Goal: Navigation & Orientation: Go to known website

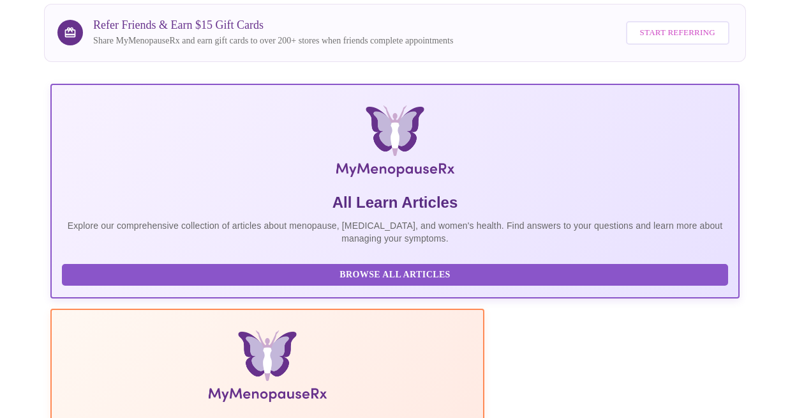
scroll to position [108, 0]
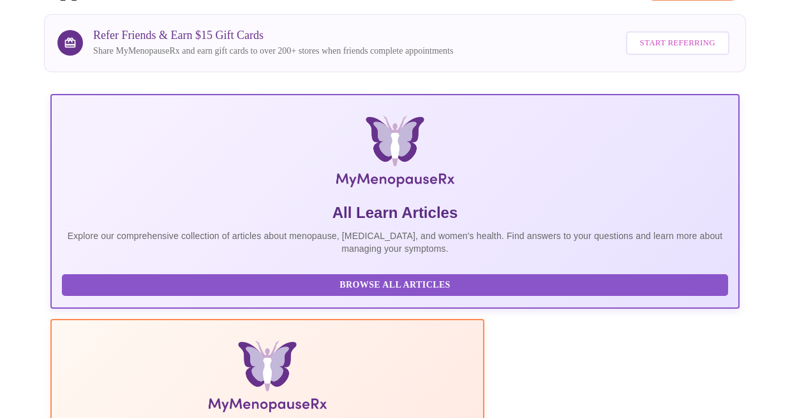
click at [133, 292] on span "Browse All Articles" at bounding box center [395, 285] width 641 height 16
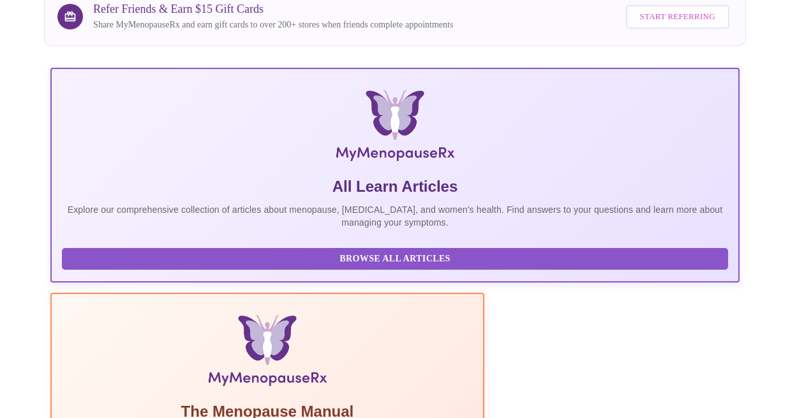
scroll to position [0, 0]
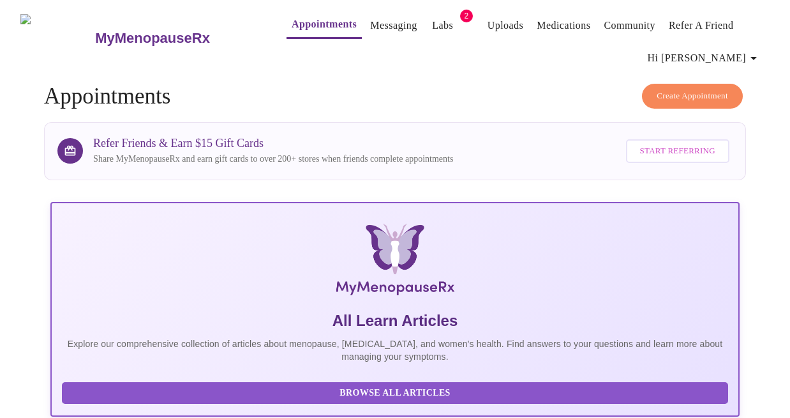
click at [128, 34] on h3 "MyMenopauseRx" at bounding box center [152, 38] width 115 height 17
click at [123, 33] on h3 "MyMenopauseRx" at bounding box center [152, 38] width 115 height 17
click at [105, 31] on h3 "MyMenopauseRx" at bounding box center [152, 38] width 115 height 17
click at [128, 36] on h3 "MyMenopauseRx" at bounding box center [152, 38] width 115 height 17
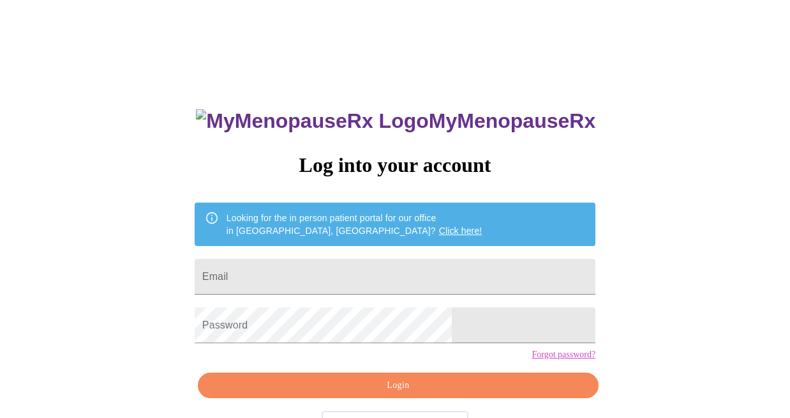
click at [364, 113] on h3 "MyMenopauseRx" at bounding box center [396, 121] width 400 height 24
click at [321, 109] on img at bounding box center [312, 121] width 232 height 24
